Goal: Task Accomplishment & Management: Manage account settings

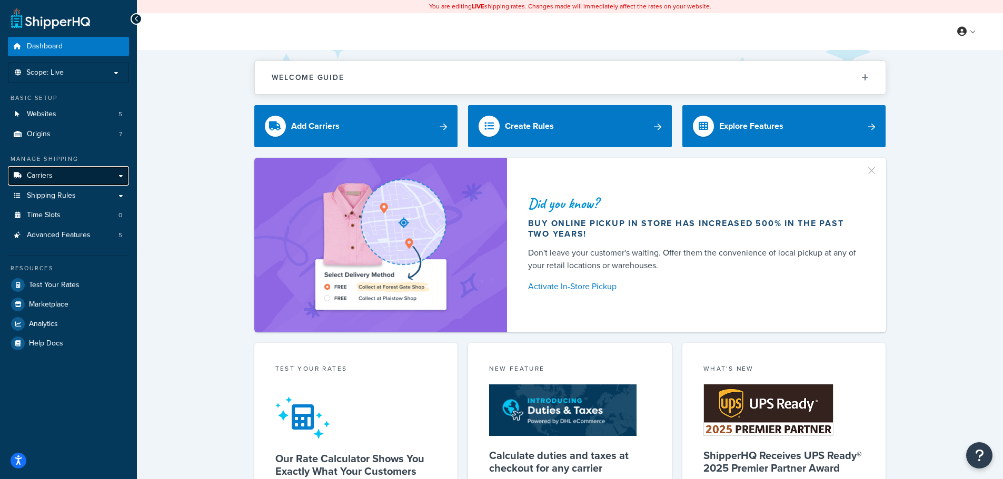
click at [52, 178] on span "Carriers" at bounding box center [40, 176] width 26 height 9
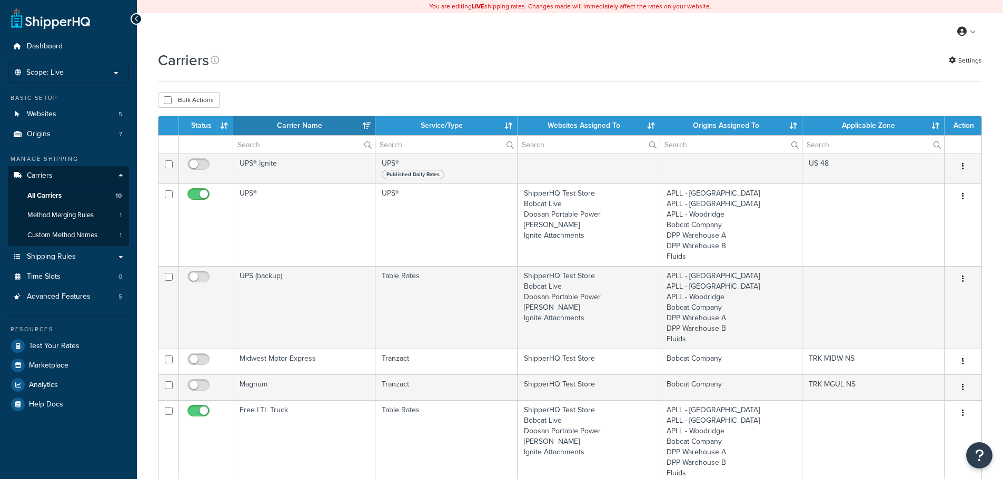
select select "15"
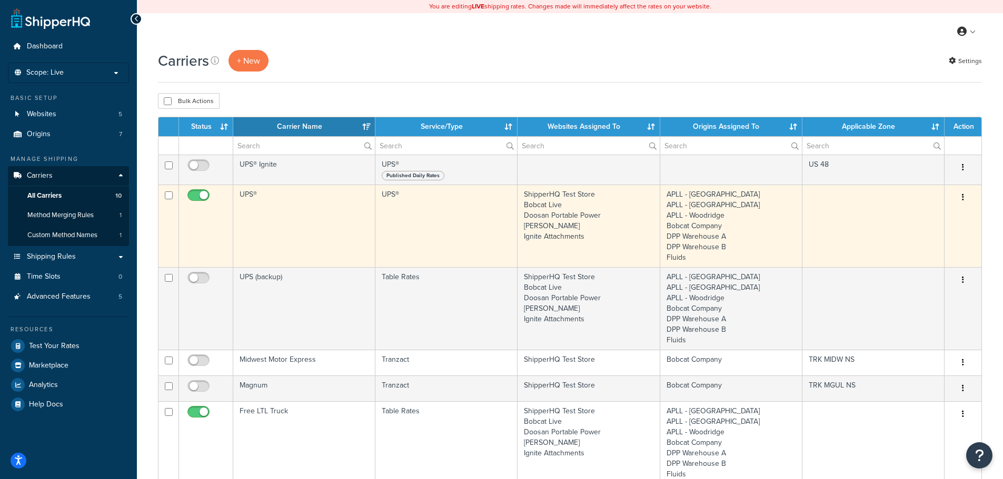
click at [545, 214] on td "ShipperHQ Test Store Bobcat Live Doosan Portable Power [PERSON_NAME] Ignite Att…" at bounding box center [588, 226] width 142 height 83
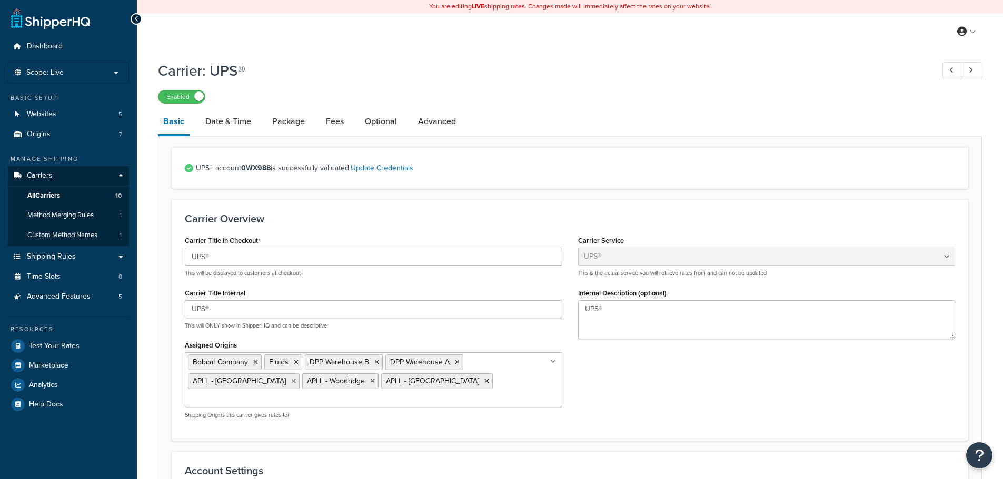
select select "ups"
select select "04"
click at [235, 118] on link "Date & Time" at bounding box center [228, 121] width 56 height 25
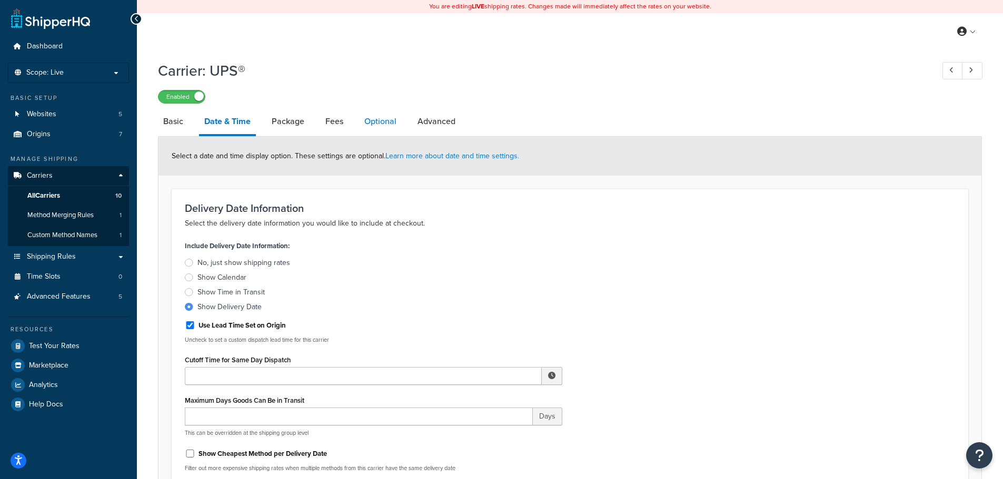
click at [386, 123] on link "Optional" at bounding box center [380, 121] width 43 height 25
select select "152093"
select select "business"
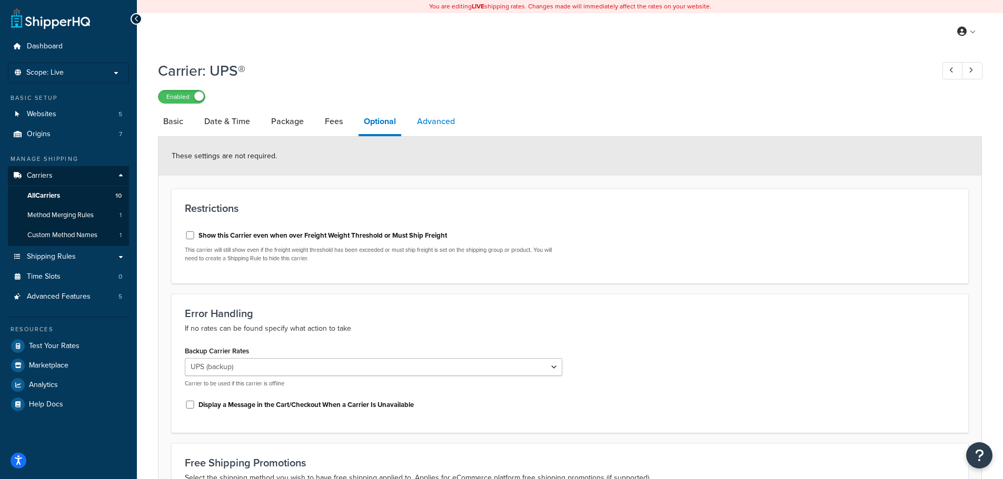
click at [428, 112] on link "Advanced" at bounding box center [436, 121] width 48 height 25
select select "false"
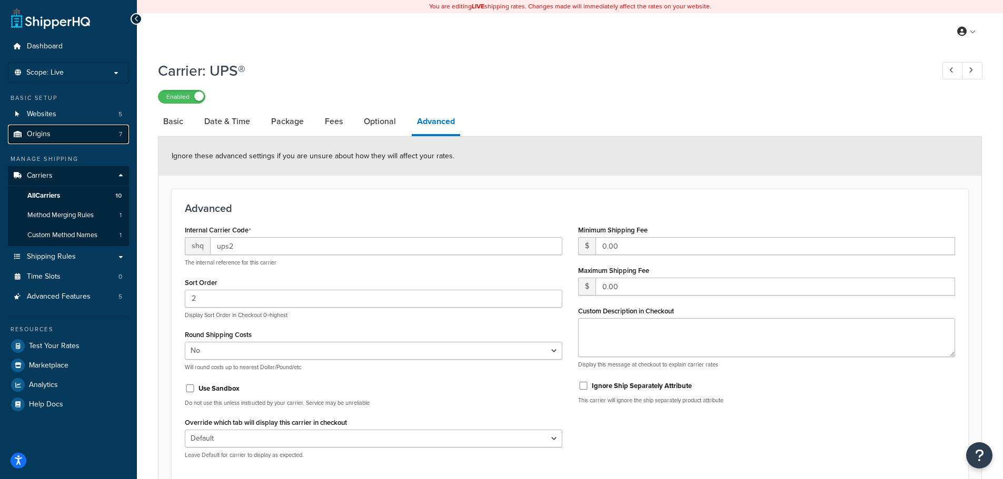
click at [42, 131] on span "Origins" at bounding box center [39, 134] width 24 height 9
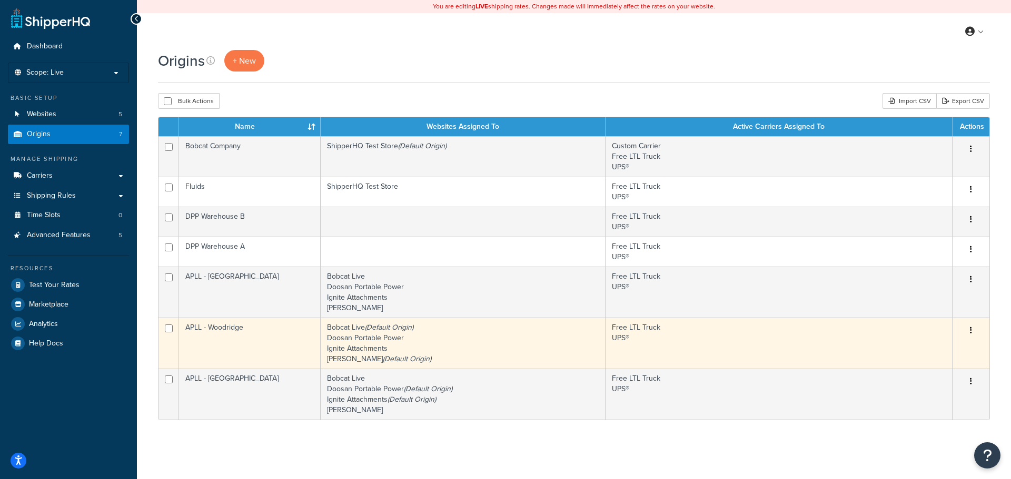
click at [424, 339] on td "Bobcat Live (Default Origin) Doosan Portable Power Ignite Attachments Ryan Turf…" at bounding box center [463, 343] width 285 height 51
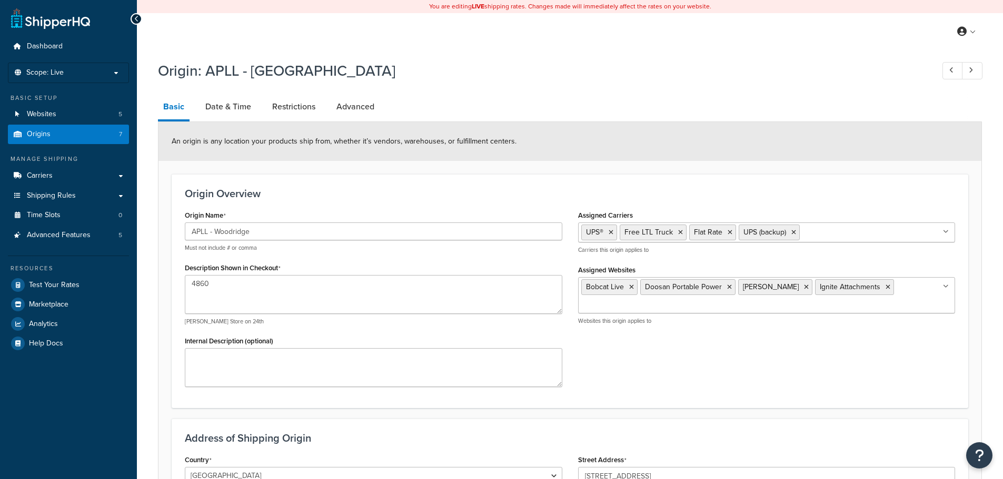
select select "13"
click at [234, 101] on link "Date & Time" at bounding box center [228, 106] width 56 height 25
select select "PER_SHIPPING_METHOD_TYPE"
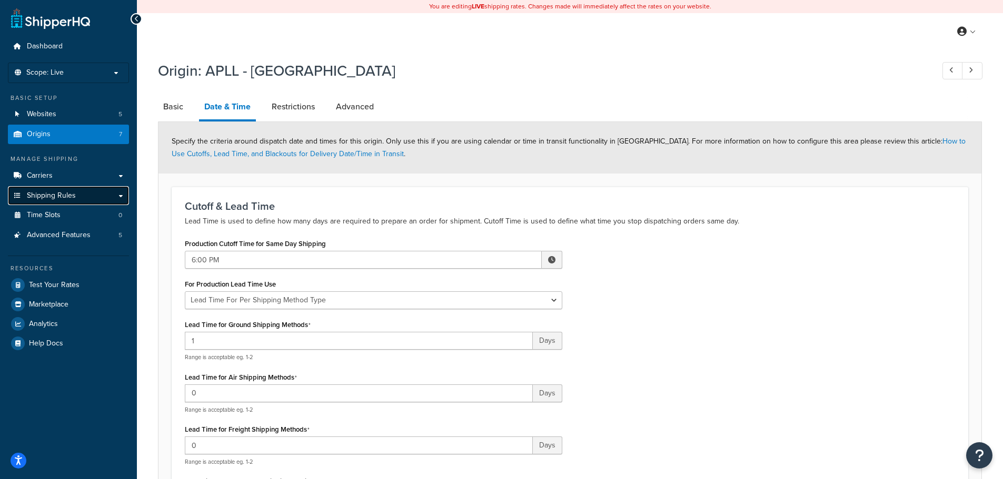
click at [46, 195] on span "Shipping Rules" at bounding box center [51, 196] width 49 height 9
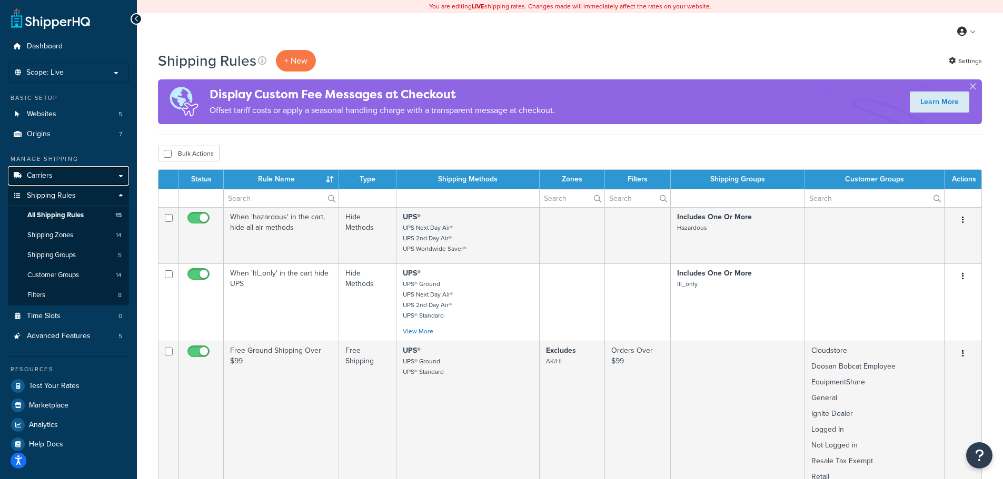
click at [48, 177] on span "Carriers" at bounding box center [40, 176] width 26 height 9
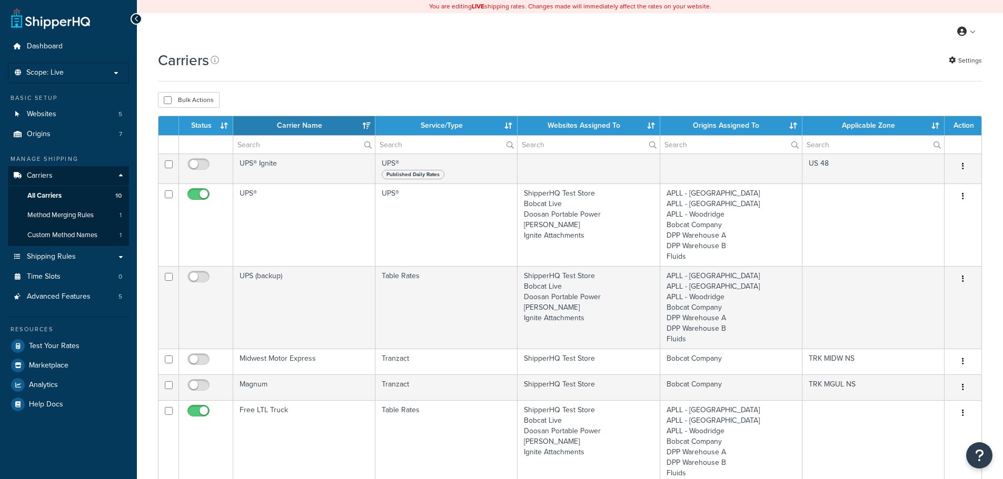
select select "15"
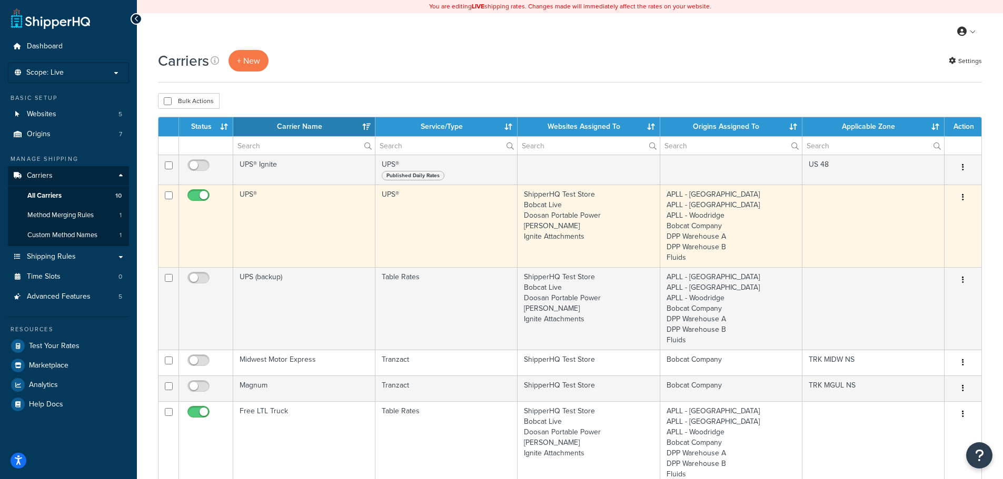
click at [354, 208] on td "UPS®" at bounding box center [304, 226] width 142 height 83
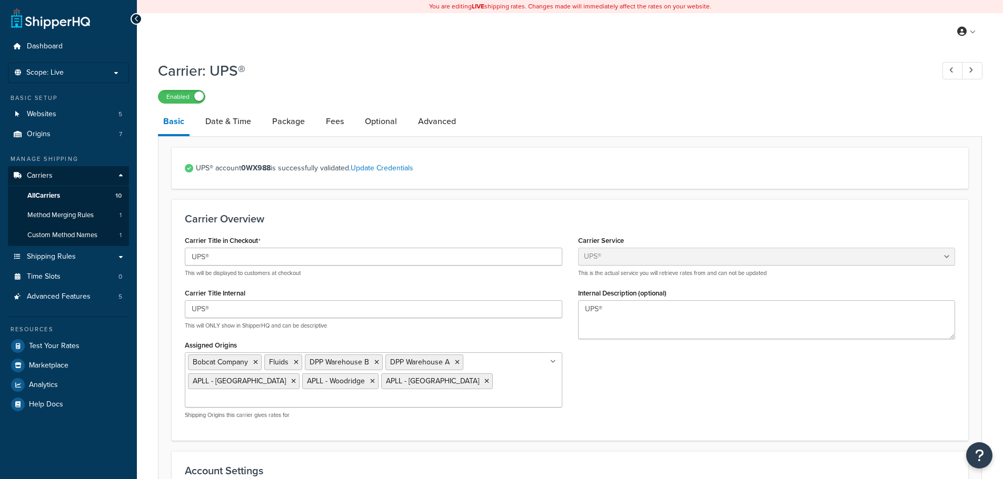
select select "ups"
select select "04"
click at [238, 119] on link "Date & Time" at bounding box center [228, 121] width 56 height 25
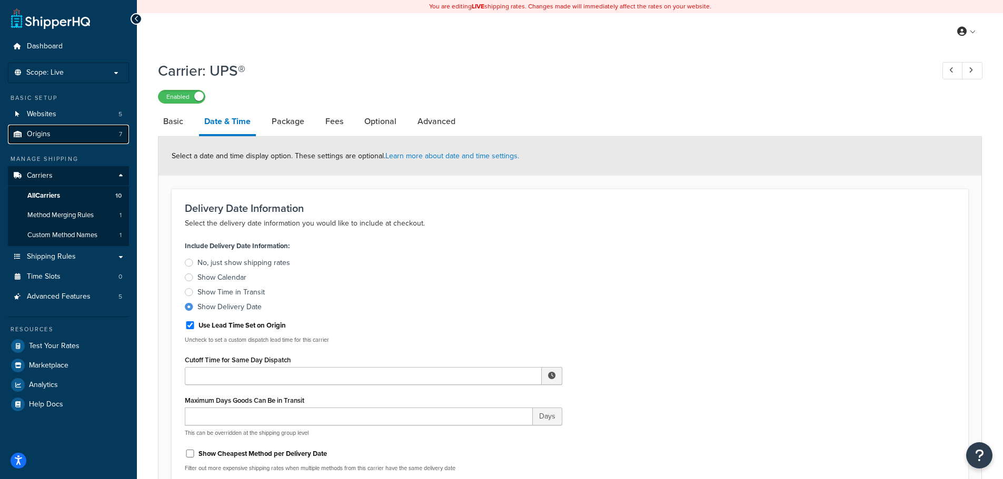
click at [40, 133] on span "Origins" at bounding box center [39, 134] width 24 height 9
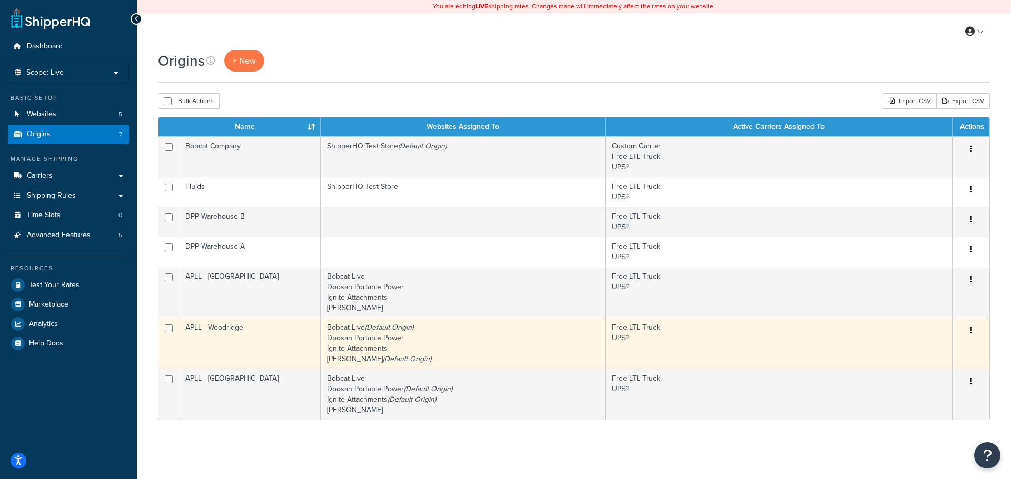
click at [407, 334] on td "Bobcat Live (Default Origin) Doosan Portable Power Ignite Attachments Ryan Turf…" at bounding box center [463, 343] width 285 height 51
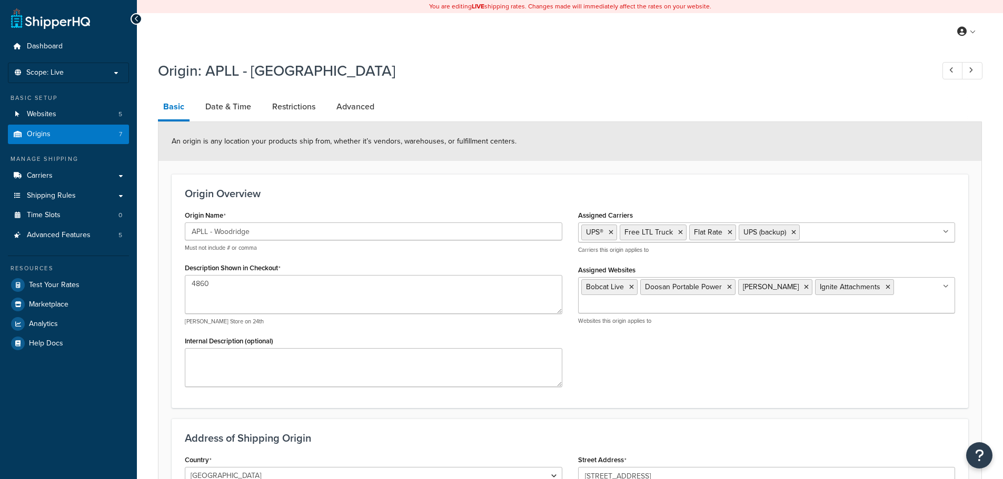
select select "13"
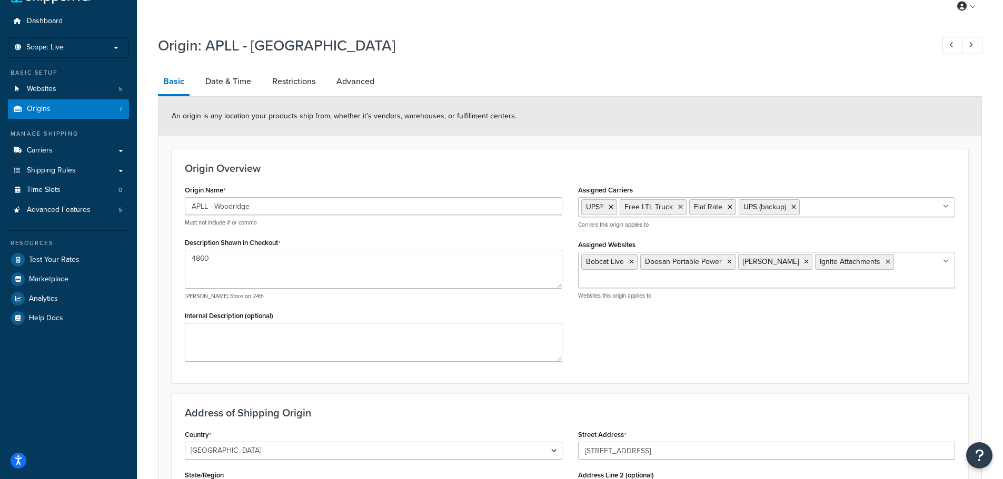
scroll to position [17, 0]
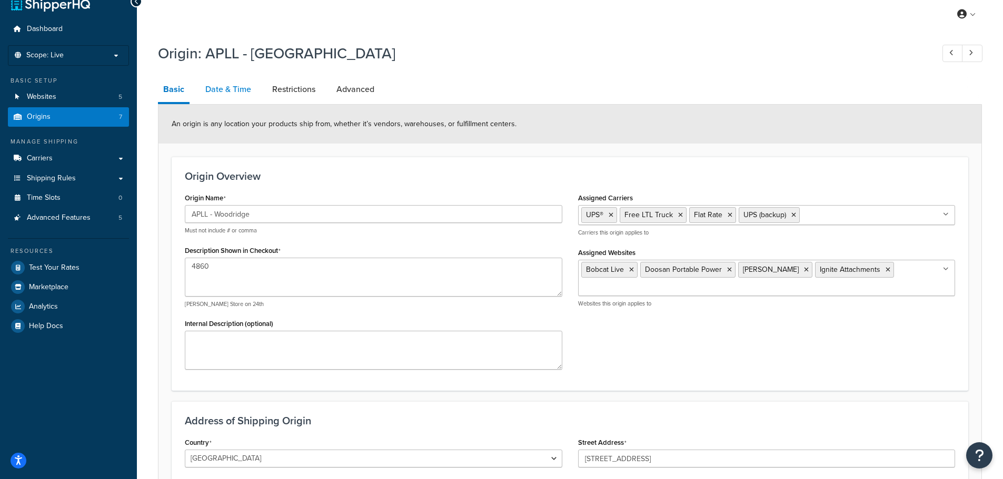
click at [213, 86] on link "Date & Time" at bounding box center [228, 89] width 56 height 25
select select "PER_SHIPPING_METHOD_TYPE"
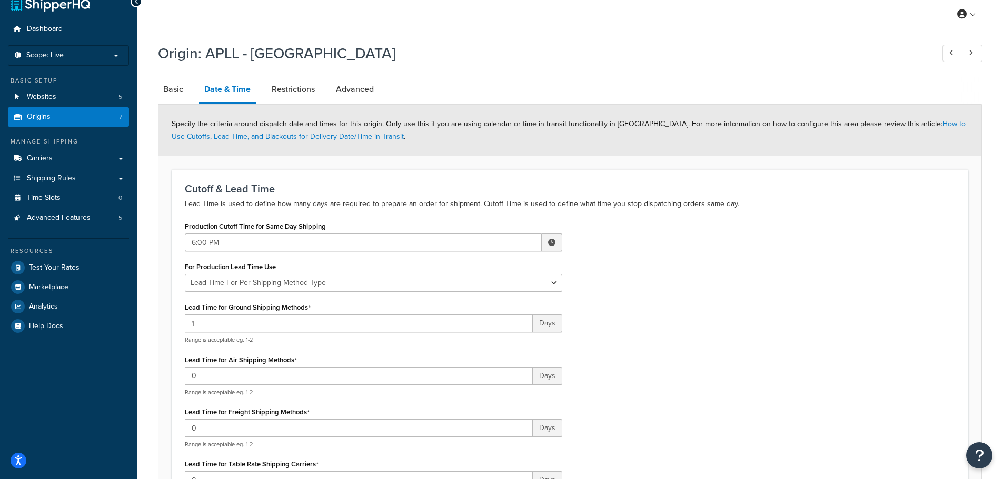
click at [361, 75] on div "Origin: APLL - Woodridge Basic Date & Time Restrictions Advanced Specify the cr…" at bounding box center [570, 414] width 824 height 752
click at [365, 85] on link "Advanced" at bounding box center [355, 89] width 48 height 25
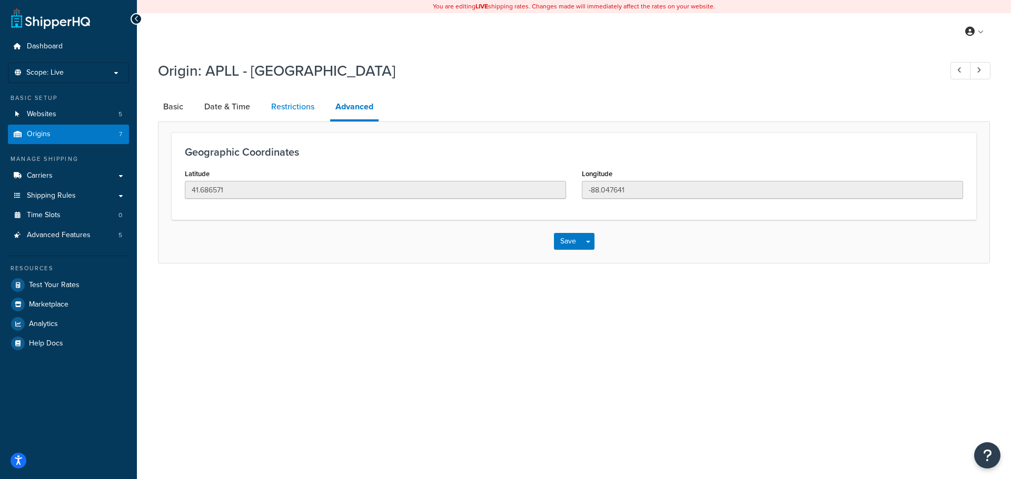
click at [289, 109] on link "Restrictions" at bounding box center [293, 106] width 54 height 25
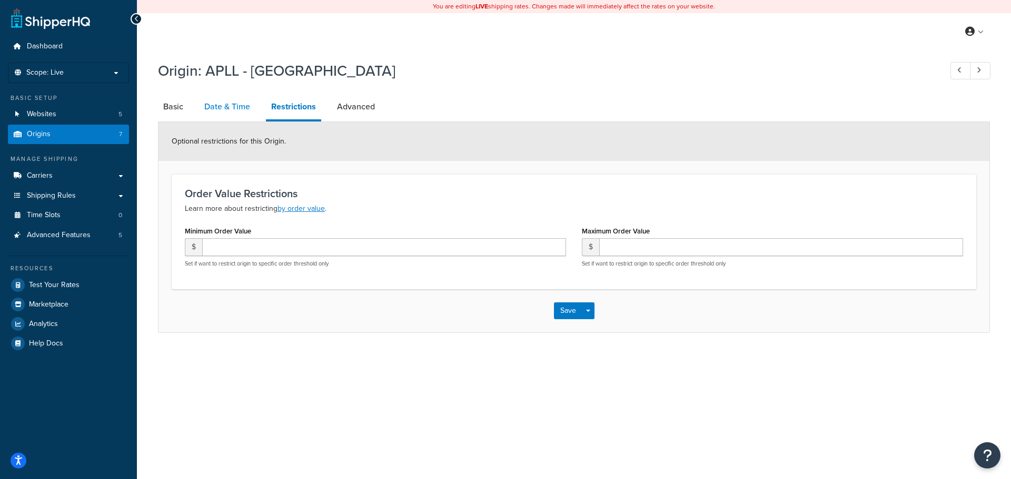
click at [234, 111] on link "Date & Time" at bounding box center [227, 106] width 56 height 25
select select "PER_SHIPPING_METHOD_TYPE"
